Goal: Check status: Check status

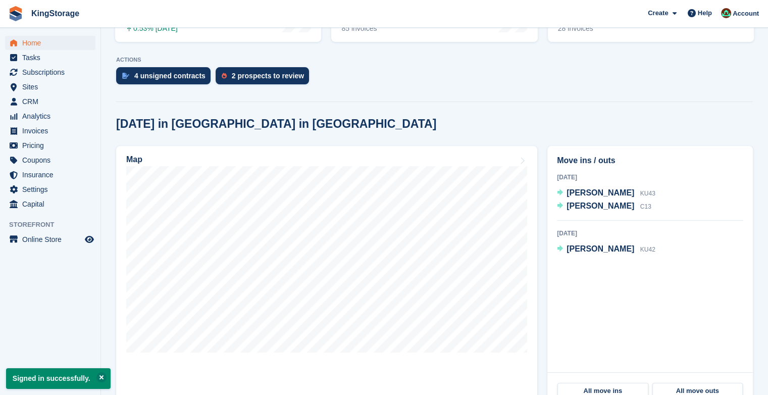
scroll to position [184, 0]
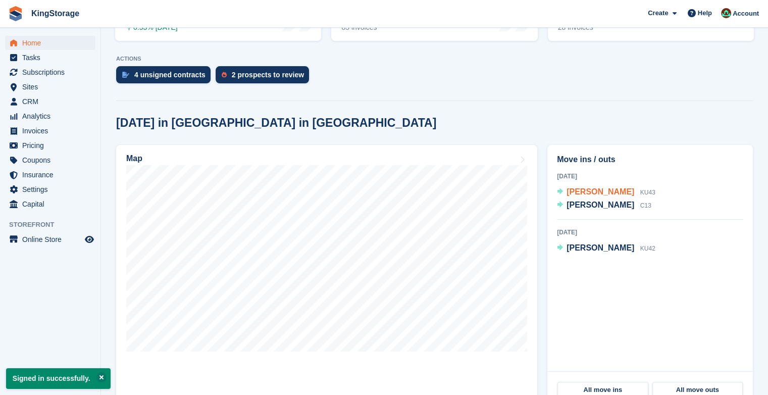
click at [602, 192] on span "[PERSON_NAME]" at bounding box center [600, 191] width 68 height 9
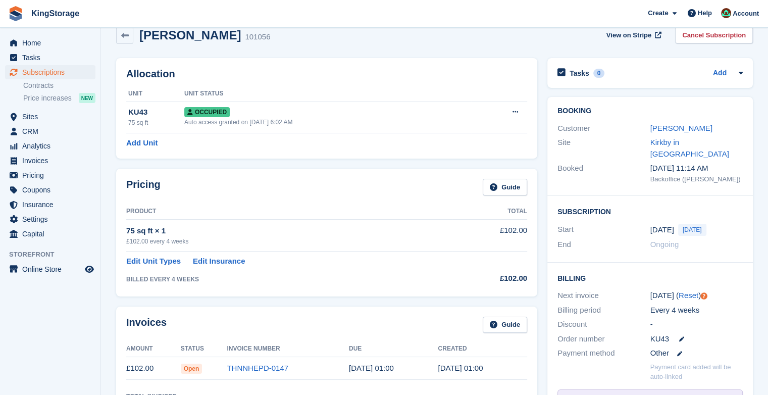
scroll to position [15, 0]
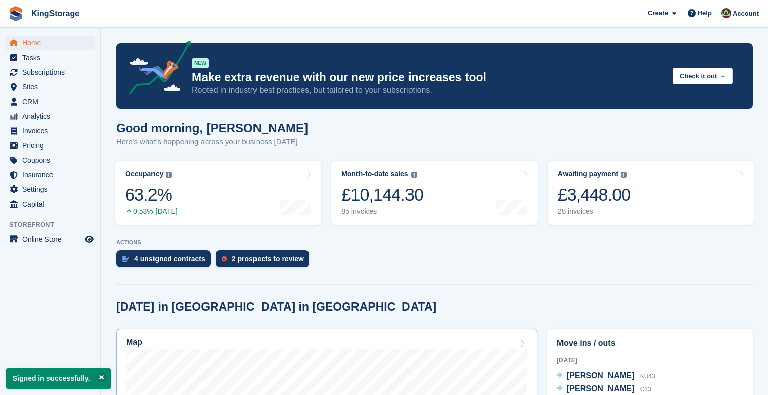
scroll to position [184, 0]
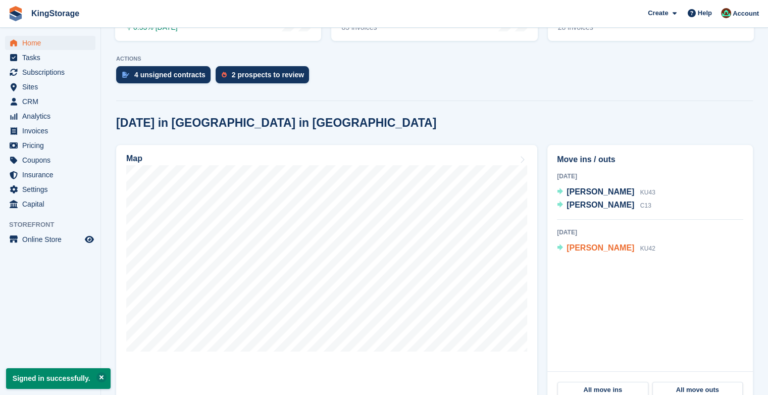
click at [585, 245] on span "Rob Casterton" at bounding box center [600, 247] width 68 height 9
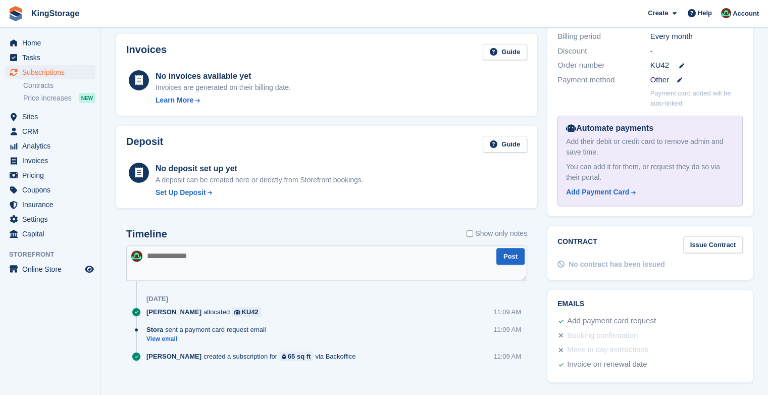
scroll to position [298, 0]
